Goal: Information Seeking & Learning: Learn about a topic

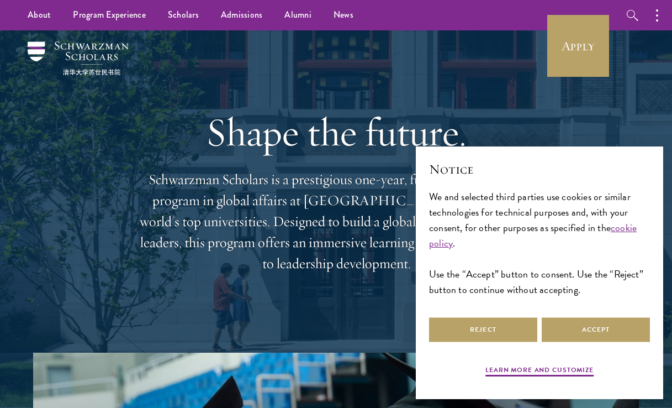
click at [277, 149] on h1 "Shape the future." at bounding box center [337, 132] width 398 height 46
click at [564, 54] on link "Apply" at bounding box center [578, 46] width 62 height 62
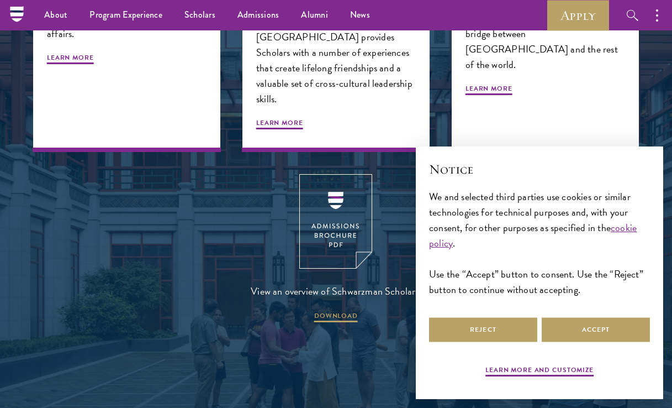
scroll to position [456, 0]
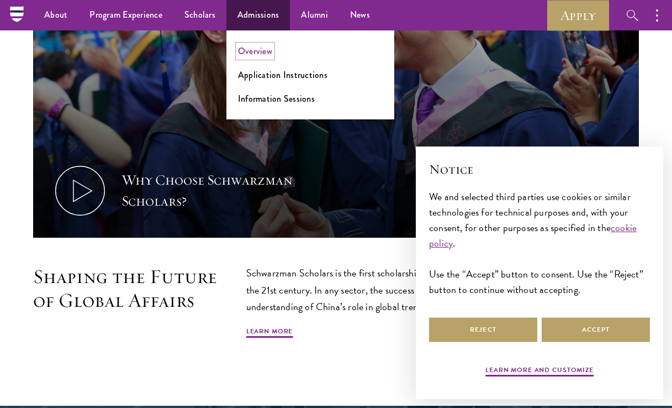
click at [253, 48] on link "Overview" at bounding box center [255, 51] width 34 height 13
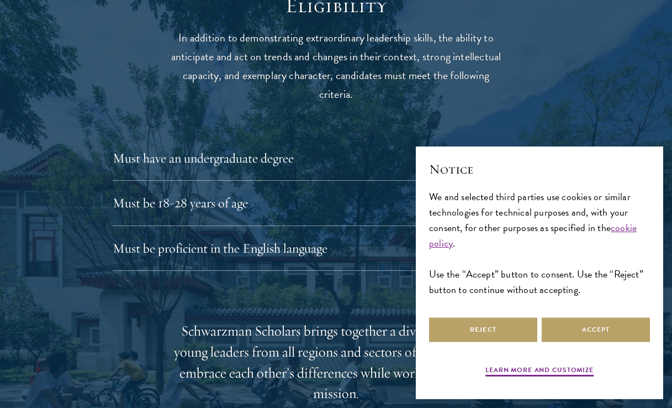
scroll to position [1462, 0]
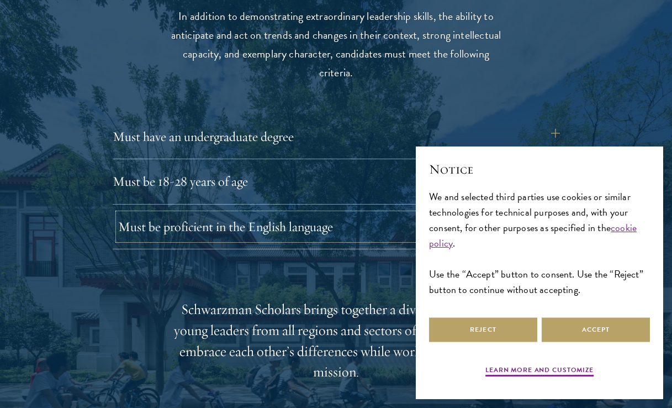
click at [274, 220] on button "Must be proficient in the English language" at bounding box center [341, 226] width 447 height 27
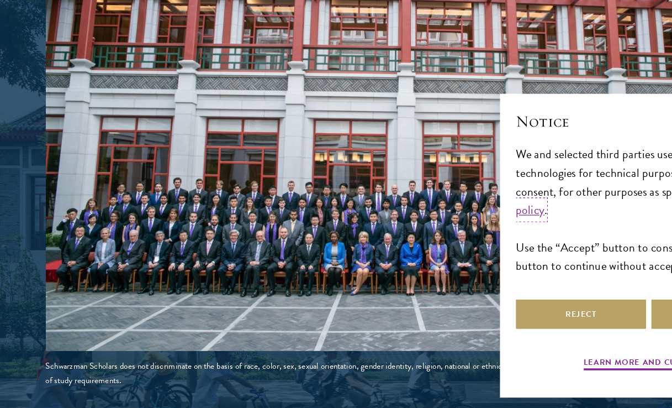
scroll to position [2124, 0]
